Goal: Navigation & Orientation: Find specific page/section

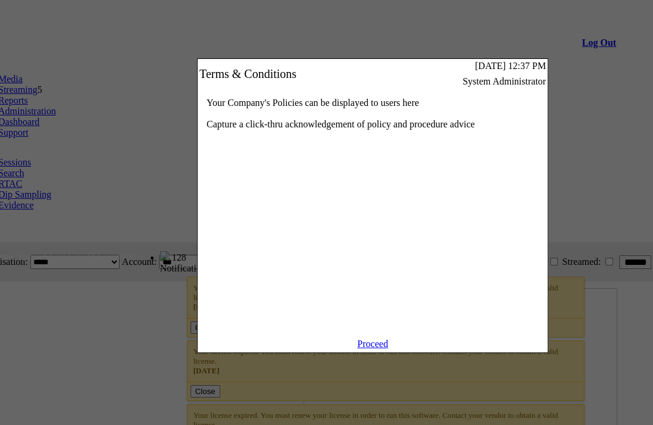
scroll to position [0, 90]
click at [371, 349] on link "Proceed" at bounding box center [372, 343] width 31 height 10
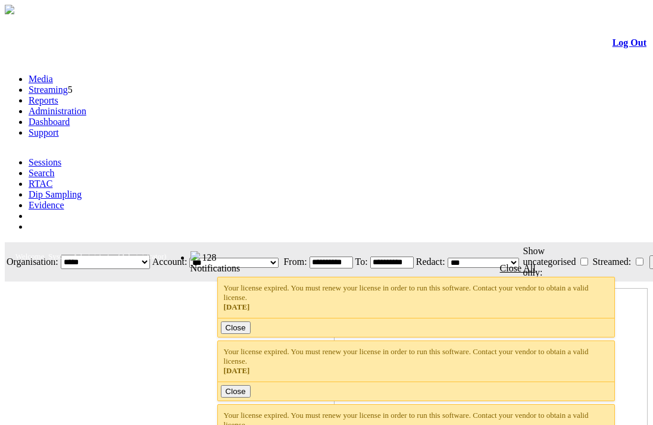
scroll to position [0, 90]
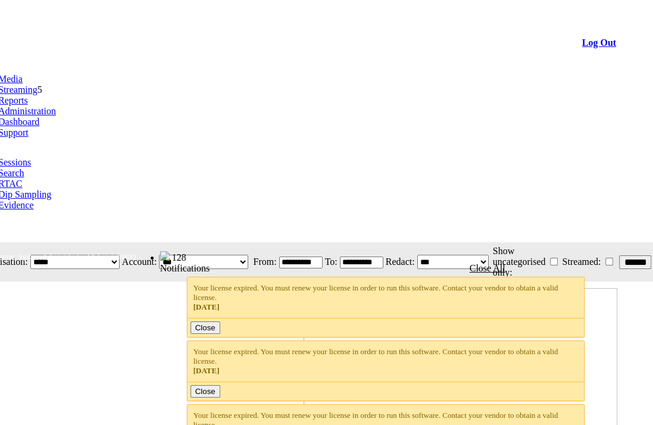
click at [36, 84] on link "Streaming" at bounding box center [17, 89] width 39 height 10
